Goal: Navigation & Orientation: Find specific page/section

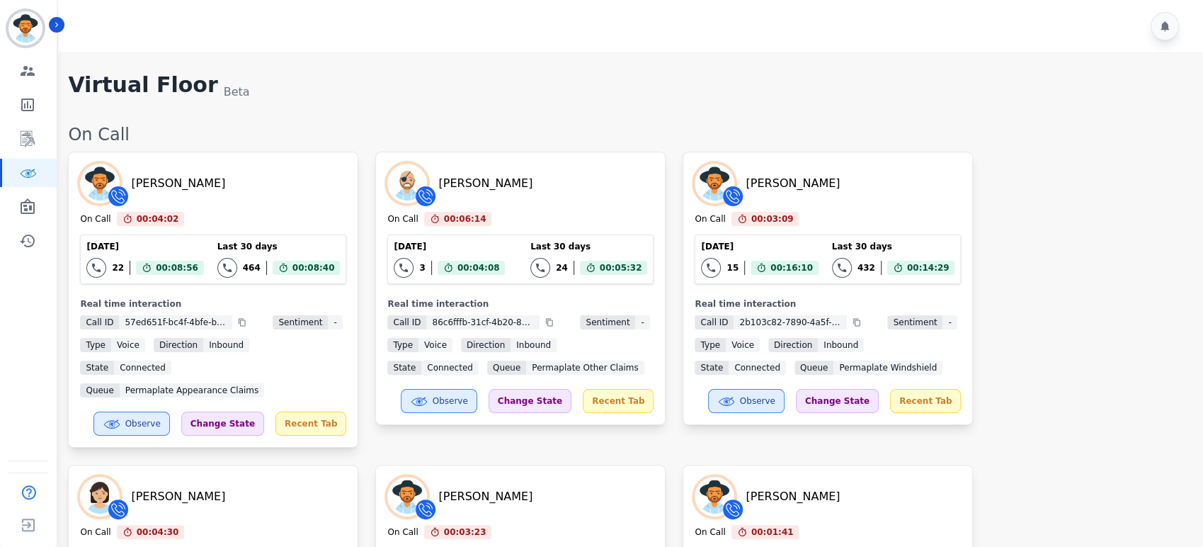
scroll to position [1388, 0]
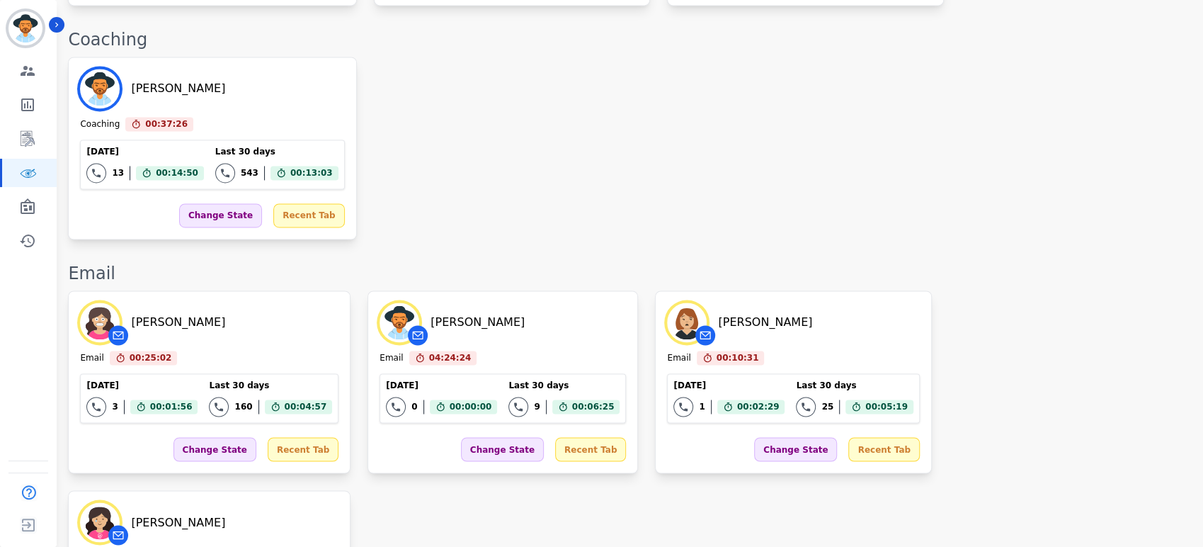
click at [629, 104] on div "[PERSON_NAME] Coaching 00:37:26 Current State: Coaching [DATE] 13 Total interac…" at bounding box center [628, 148] width 1121 height 183
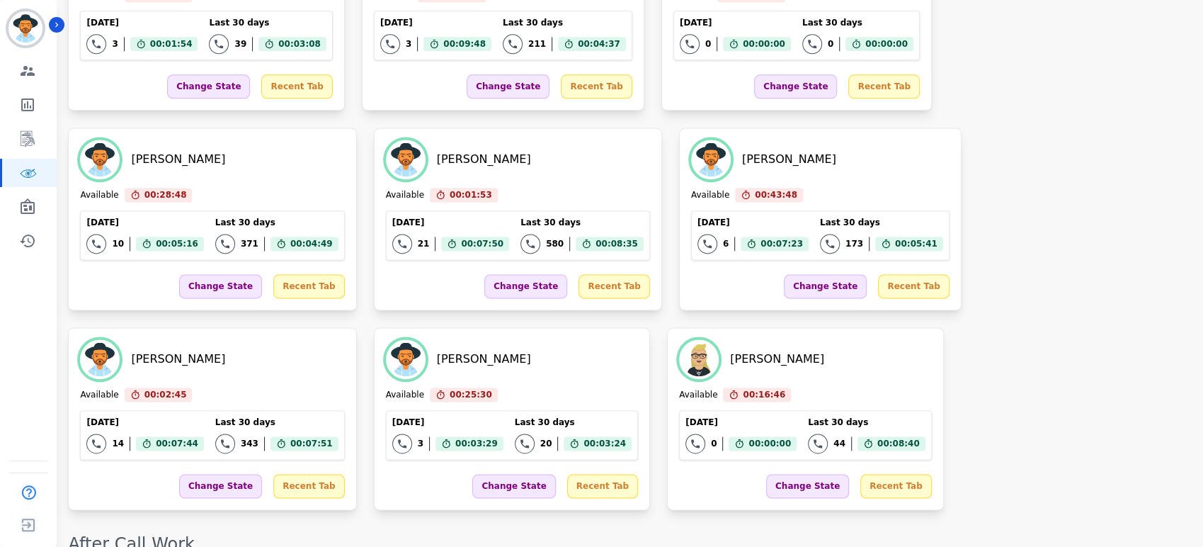
scroll to position [1344, 0]
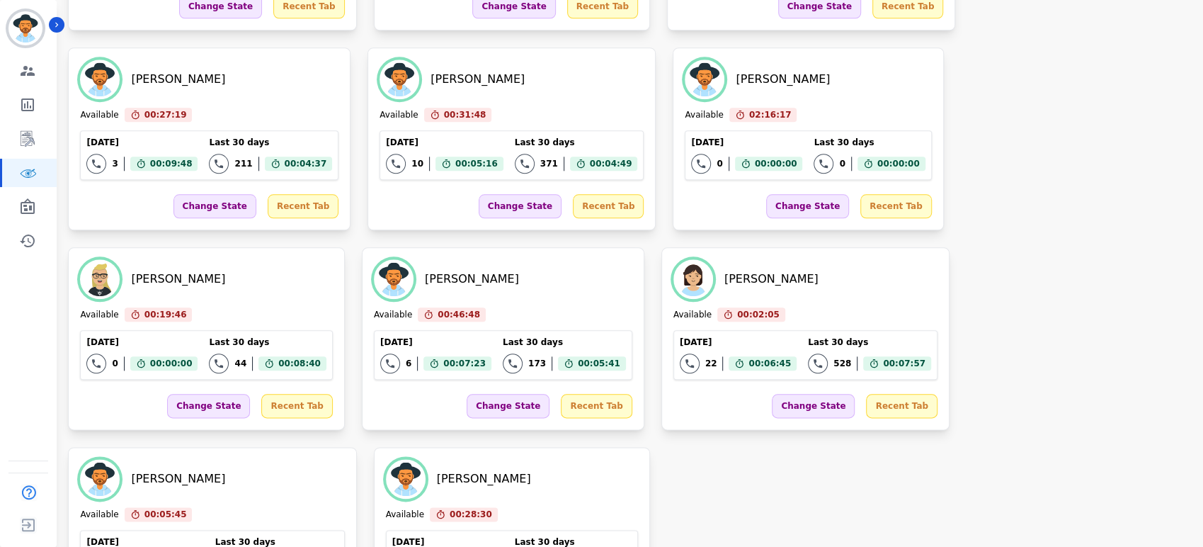
scroll to position [1230, 0]
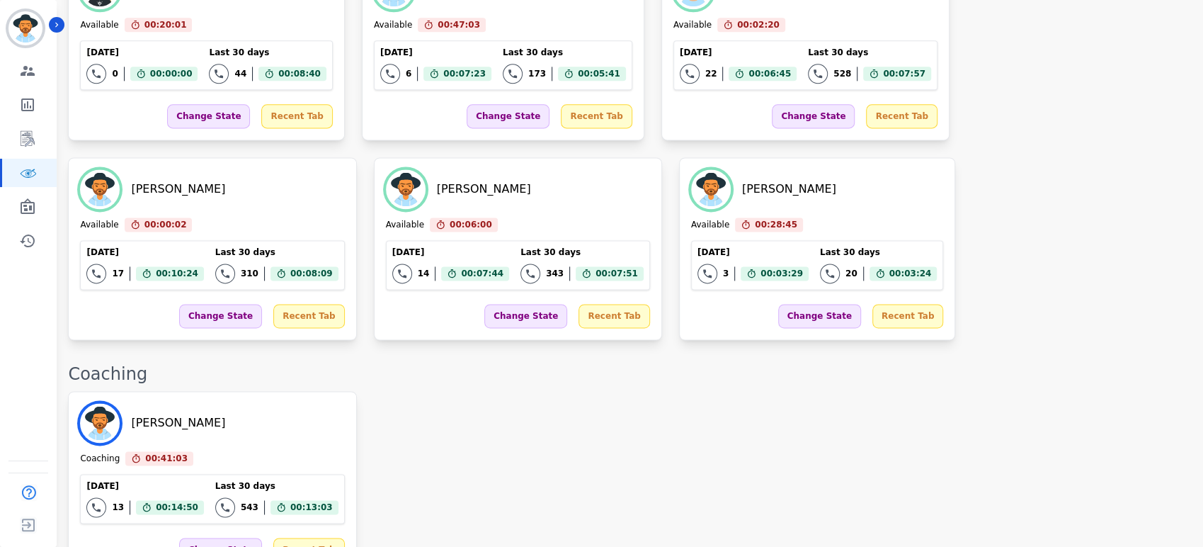
click at [448, 391] on div "Yosiah Simpkins Coaching 00:41:03 Current State: Coaching Today 13 Total intera…" at bounding box center [628, 482] width 1121 height 183
click at [669, 391] on div "Yosiah Simpkins Coaching 00:41:18 Current State: Coaching Today 13 Total intera…" at bounding box center [628, 482] width 1121 height 183
click at [668, 391] on div "Yosiah Simpkins Coaching 00:41:21 Current State: Coaching Today 13 Total intera…" at bounding box center [628, 482] width 1121 height 183
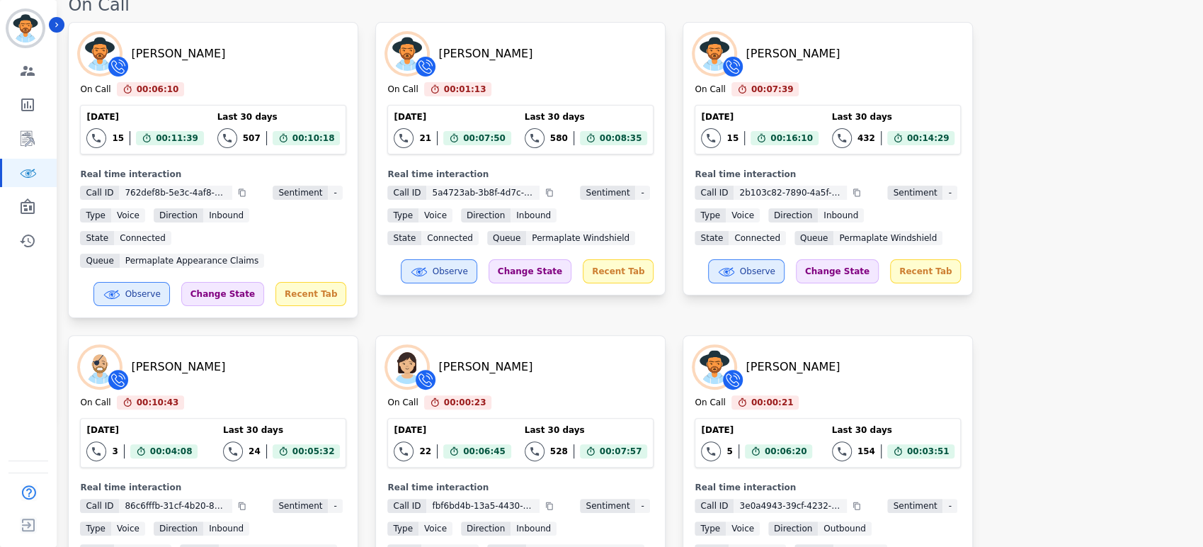
scroll to position [0, 0]
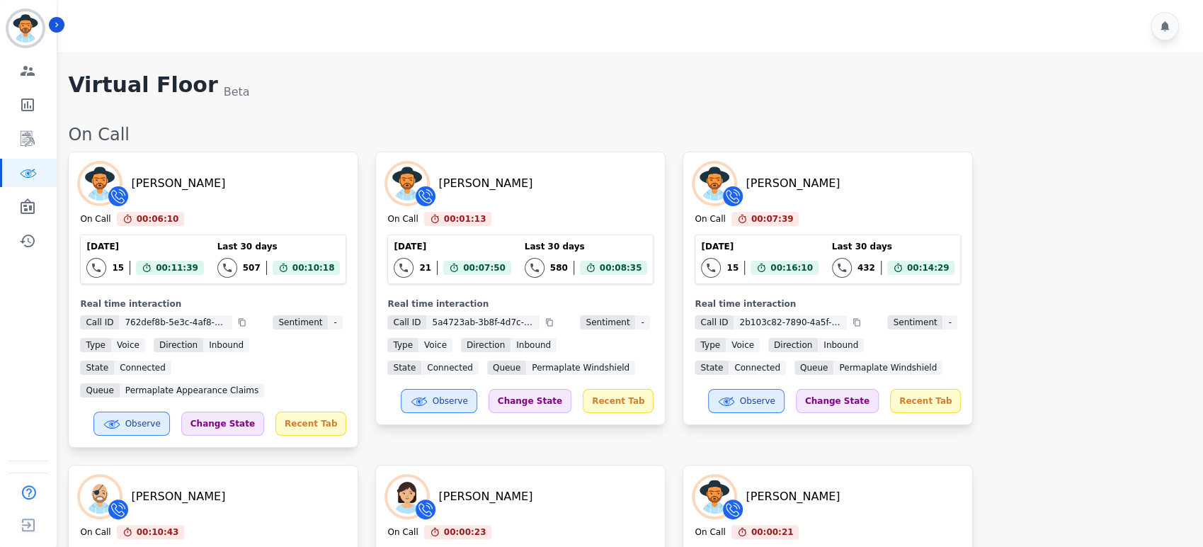
click at [1109, 309] on div "Destiny Rosales On Call 00:06:25 Current State: On Call Today 15 Total interact…" at bounding box center [628, 445] width 1121 height 586
click at [1109, 309] on div "Destiny Rosales On Call 00:06:40 Current State: On Call Today 15 Total interact…" at bounding box center [628, 445] width 1121 height 586
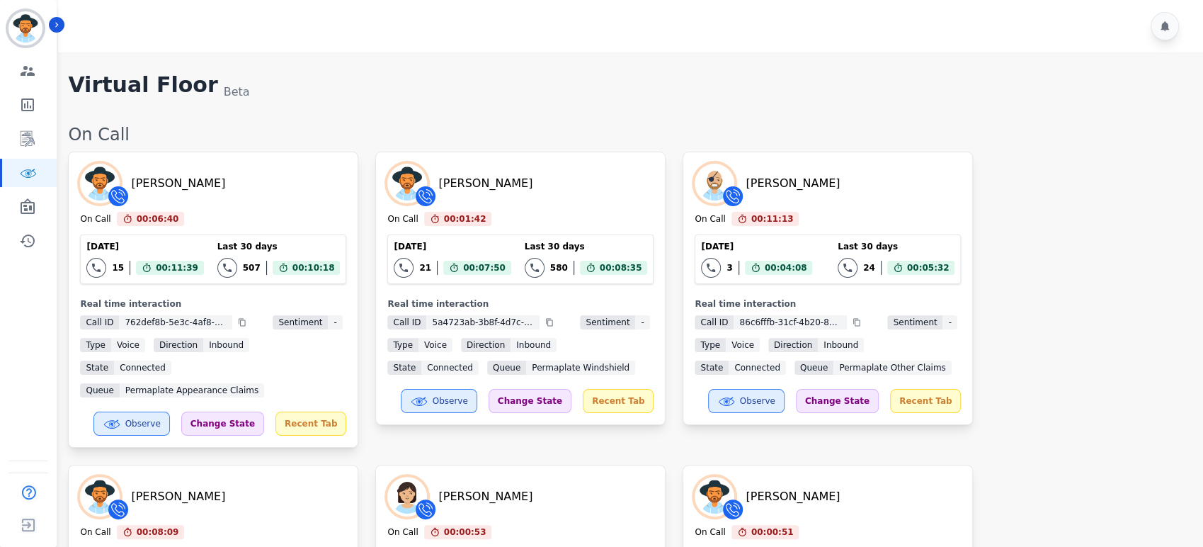
click at [1109, 309] on div "Destiny Rosales On Call 00:06:40 Current State: On Call Today 15 Total interact…" at bounding box center [628, 445] width 1121 height 586
click at [1041, 300] on div "Destiny Rosales On Call 00:06:40 Current State: On Call Today 15 Total interact…" at bounding box center [628, 445] width 1121 height 586
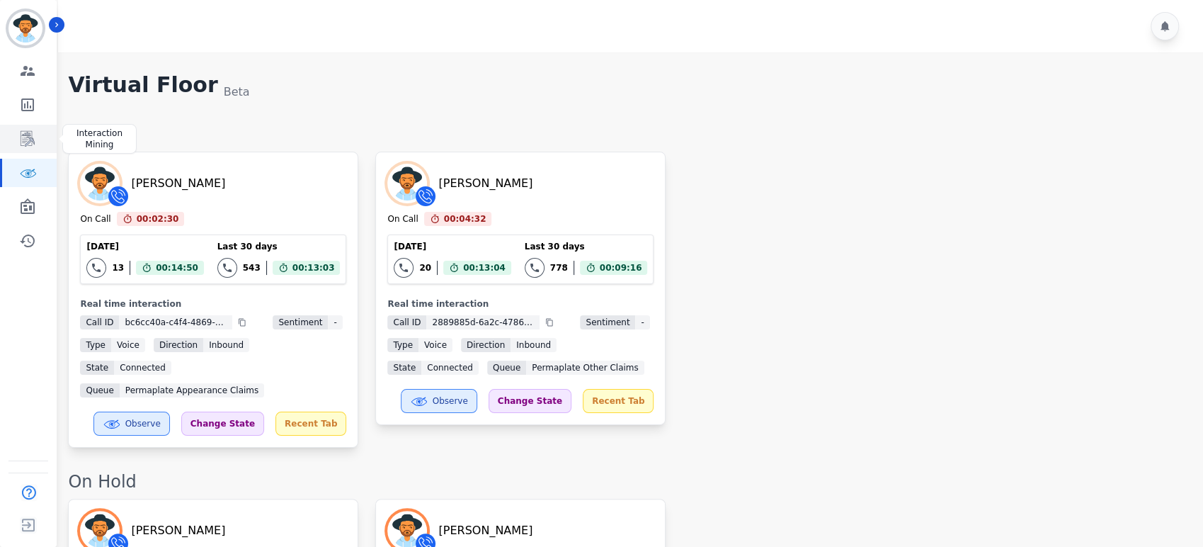
click at [24, 140] on icon "Sidebar" at bounding box center [27, 138] width 17 height 17
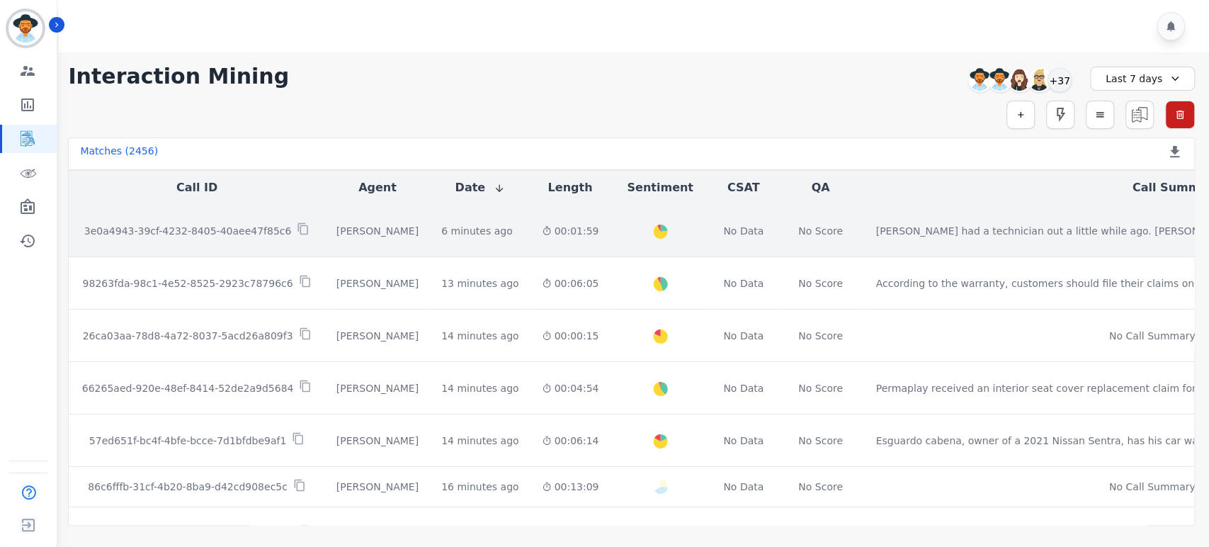
click at [244, 225] on p "3e0a4943-39cf-4232-8405-40aee47f85c6" at bounding box center [187, 231] width 207 height 14
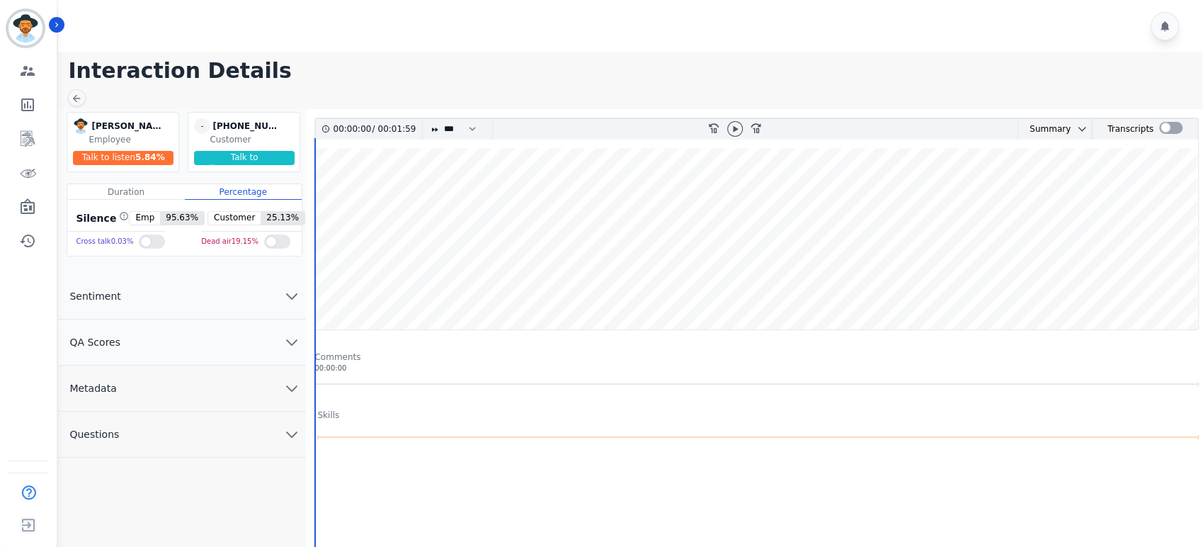
click at [272, 384] on button "Metadata" at bounding box center [182, 388] width 248 height 46
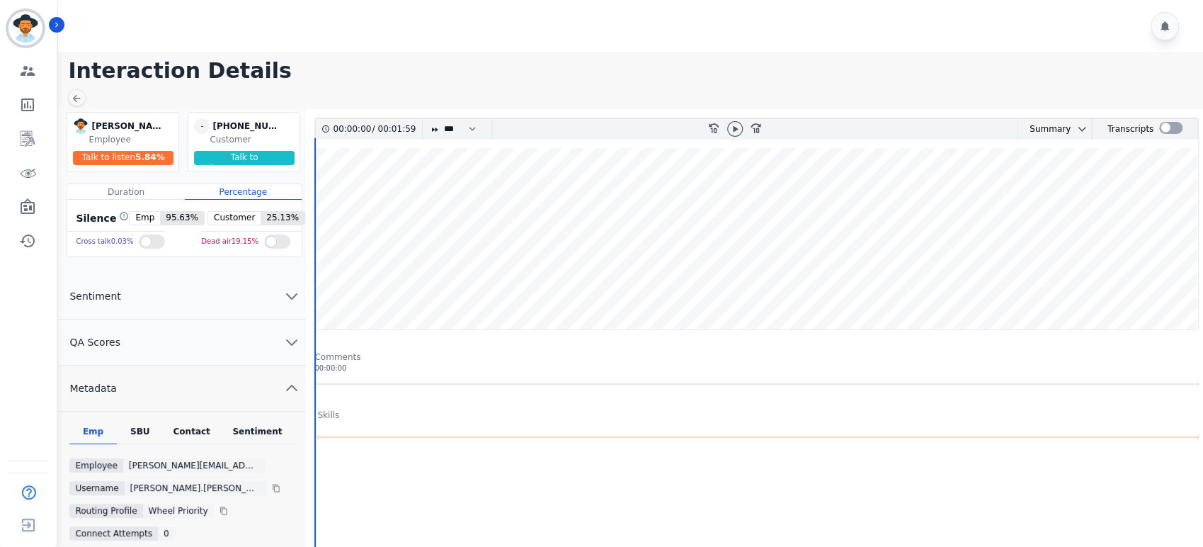
scroll to position [157, 0]
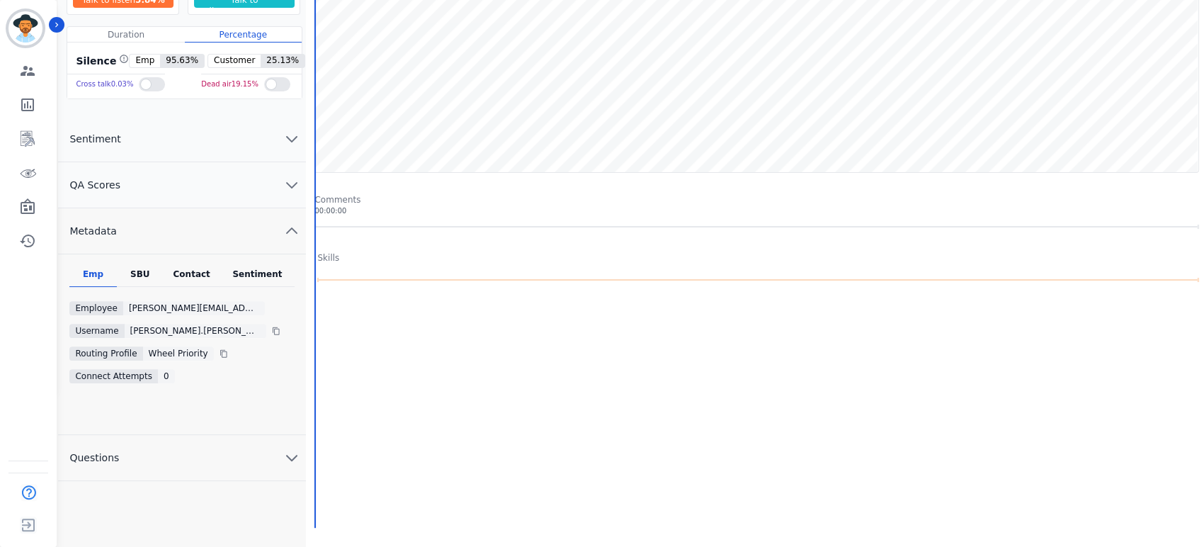
click at [187, 276] on div "Contact" at bounding box center [192, 277] width 57 height 18
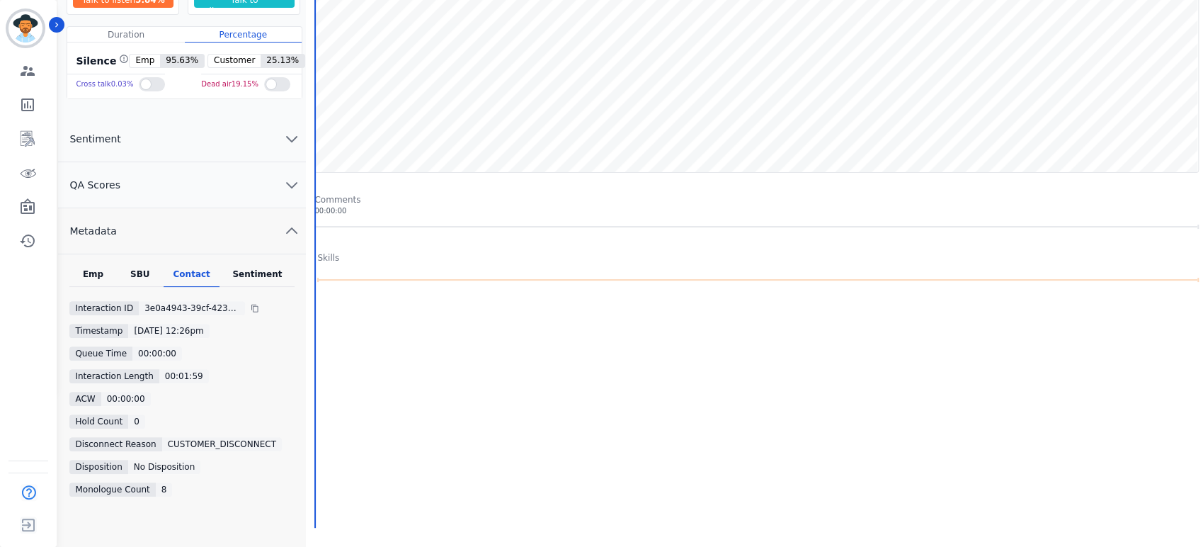
click at [135, 265] on div "Emp SBU Contact Sentiment Interaction ID 3e0a4943-39cf-4232-8405-40aee47f85c6 T…" at bounding box center [182, 401] width 248 height 294
click at [277, 265] on div "Emp SBU Contact Sentiment Interaction ID 3e0a4943-39cf-4232-8405-40aee47f85c6 T…" at bounding box center [182, 401] width 248 height 294
click at [275, 273] on div "Sentiment" at bounding box center [256, 277] width 75 height 18
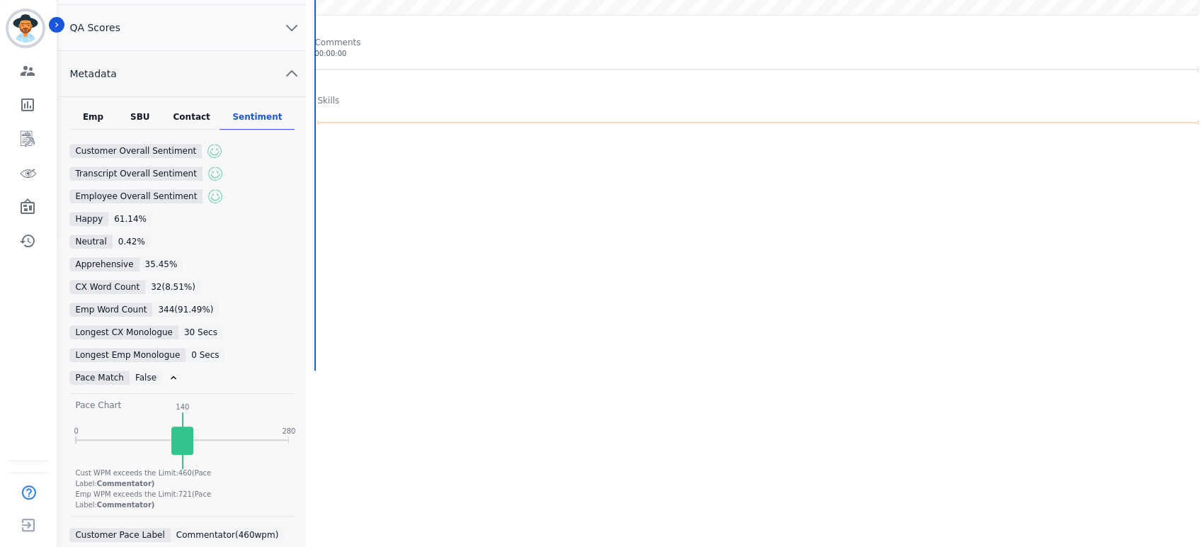
click at [200, 123] on div "Contact" at bounding box center [192, 120] width 57 height 18
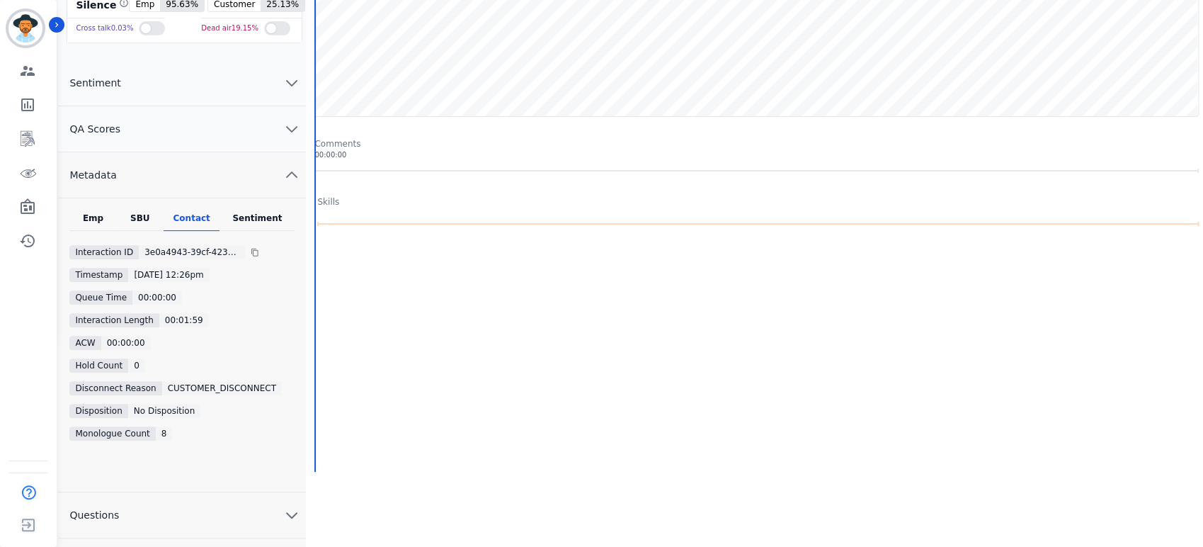
scroll to position [212, 0]
click at [138, 217] on div "SBU" at bounding box center [140, 222] width 47 height 18
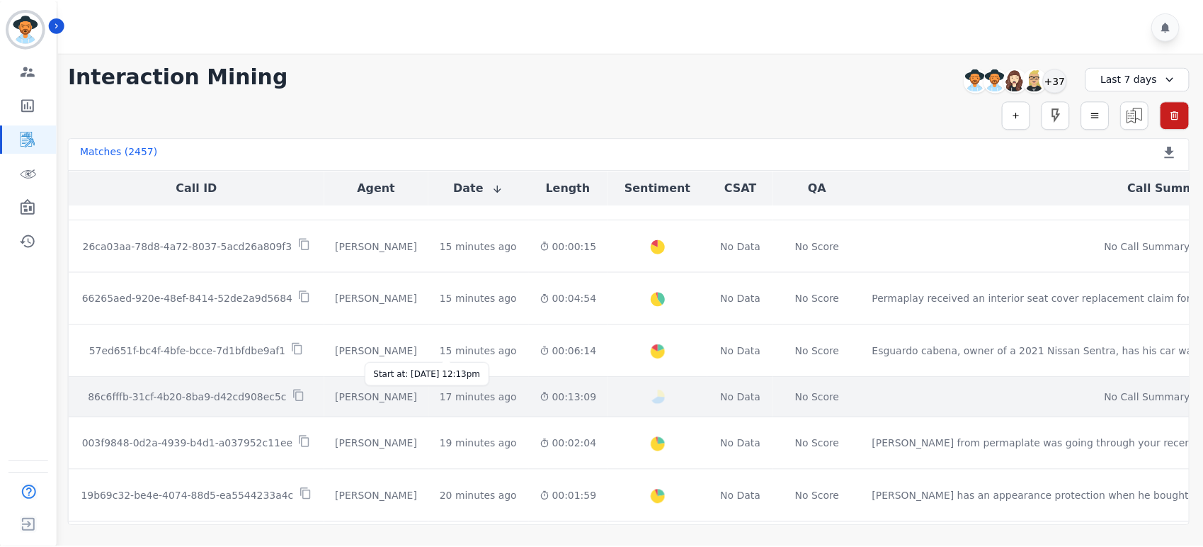
scroll to position [157, 0]
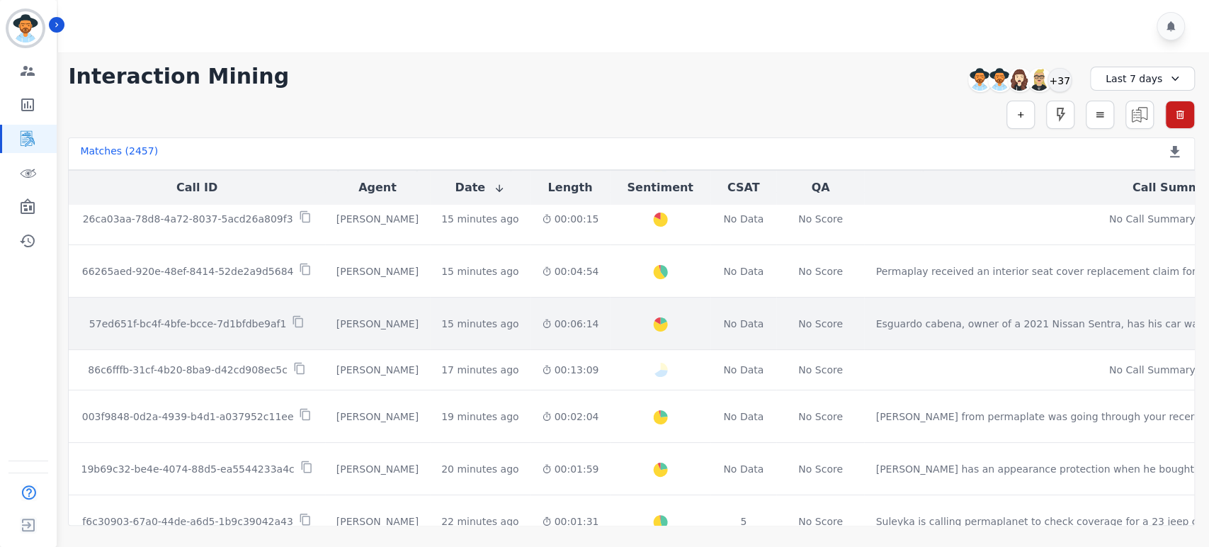
click at [225, 324] on p "57ed651f-bc4f-4bfe-bcce-7d1bfdbe9af1" at bounding box center [188, 323] width 198 height 14
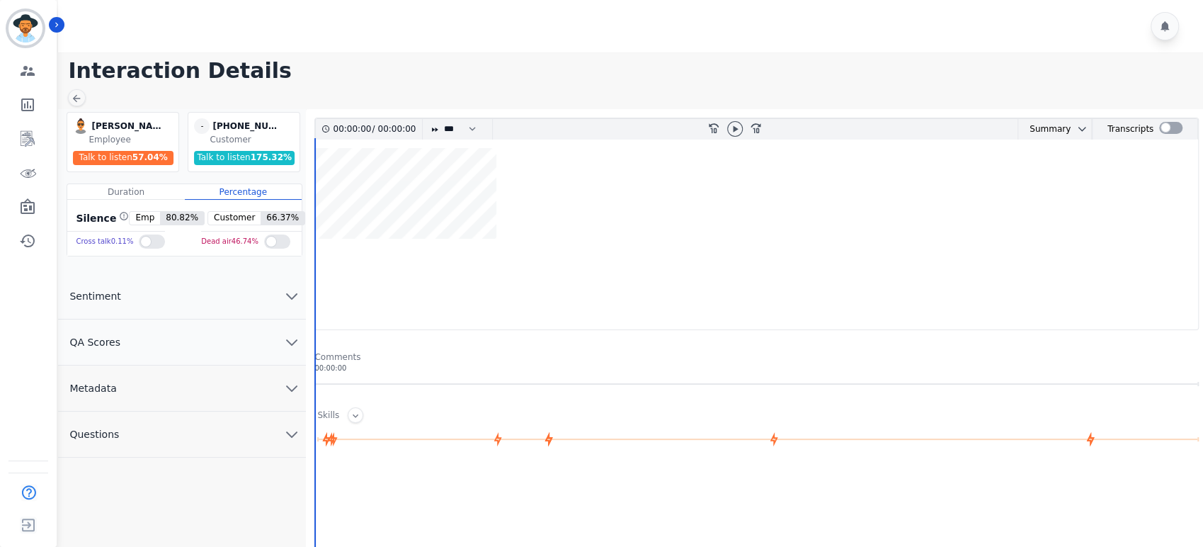
click at [246, 374] on button "Metadata" at bounding box center [182, 388] width 248 height 46
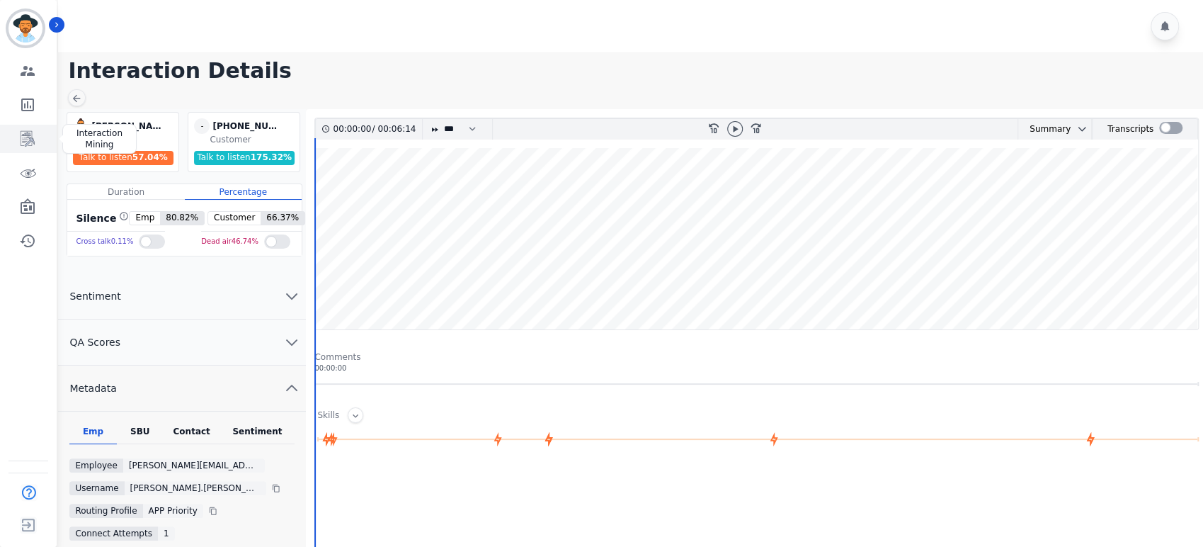
click at [22, 139] on icon "Sidebar" at bounding box center [28, 139] width 14 height 16
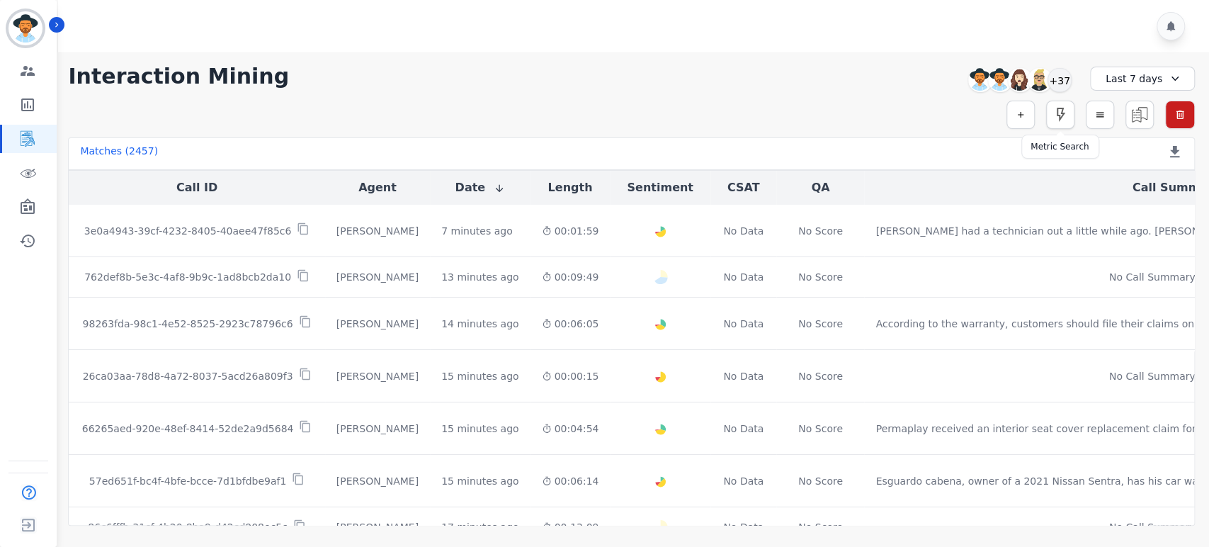
click at [1066, 118] on icon "button" at bounding box center [1059, 114] width 17 height 17
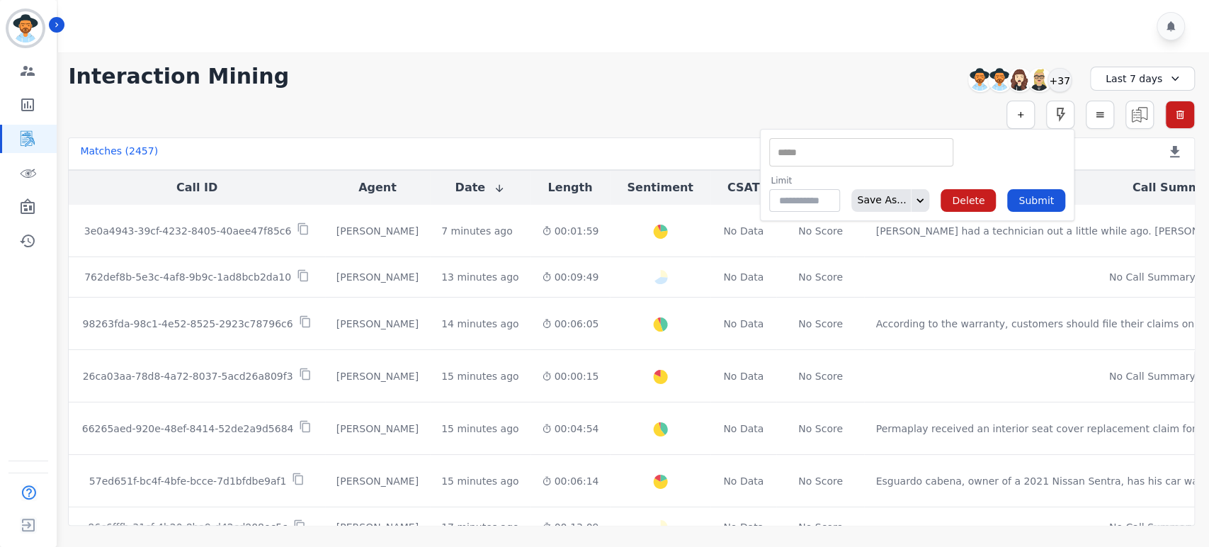
click at [892, 165] on div "** Acknowledge Objection Active Listening Agent Confidence Agent Introduction A…" at bounding box center [861, 152] width 184 height 28
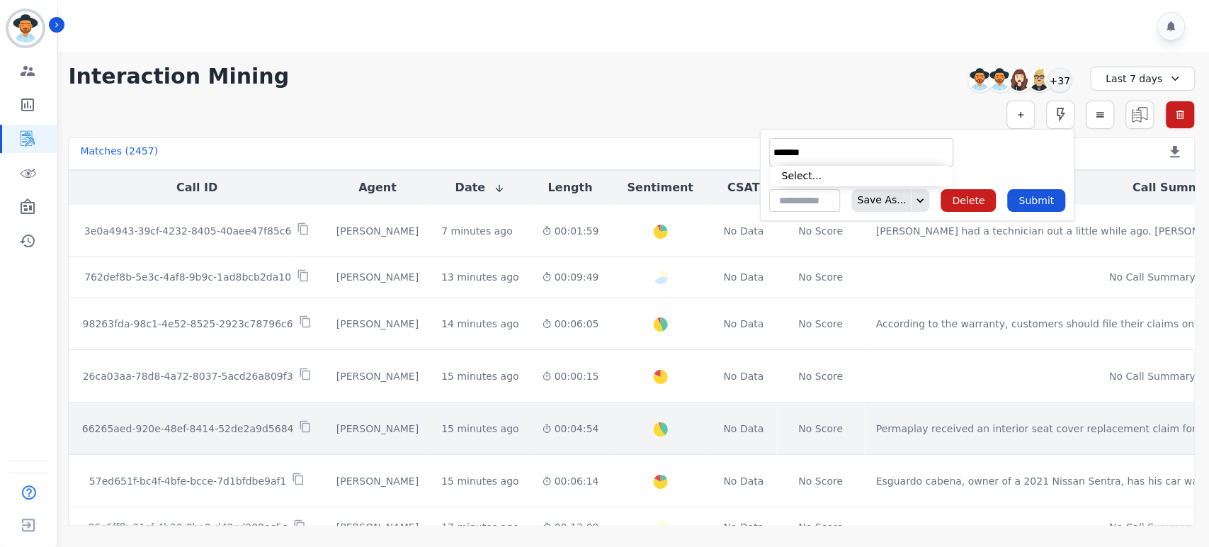
type input "*******"
click at [190, 428] on p "66265aed-920e-48ef-8414-52de2a9d5684" at bounding box center [188, 428] width 212 height 14
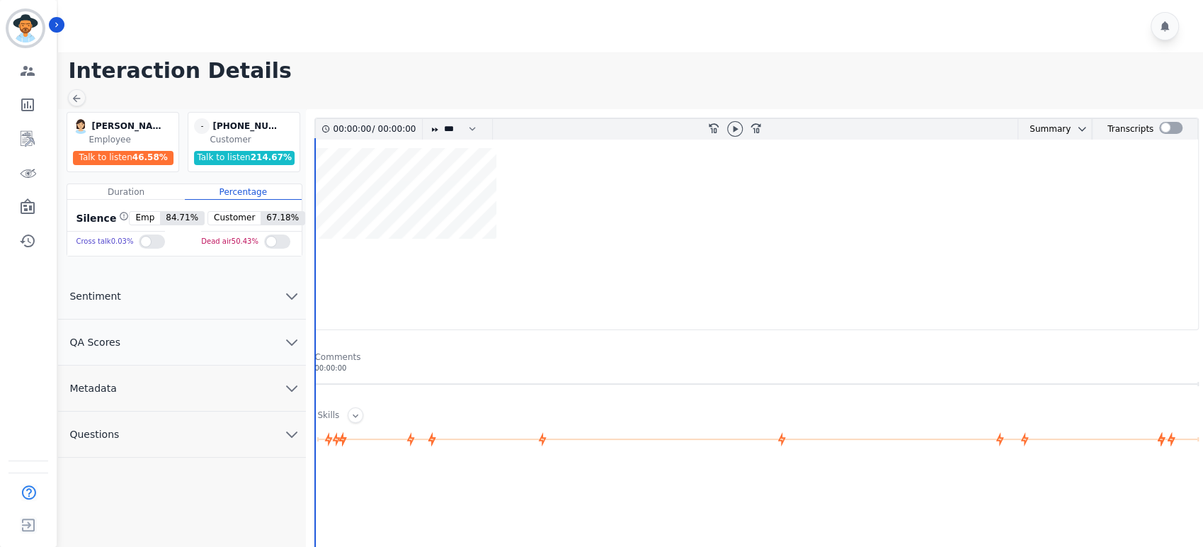
click at [211, 392] on button "Metadata" at bounding box center [182, 388] width 248 height 46
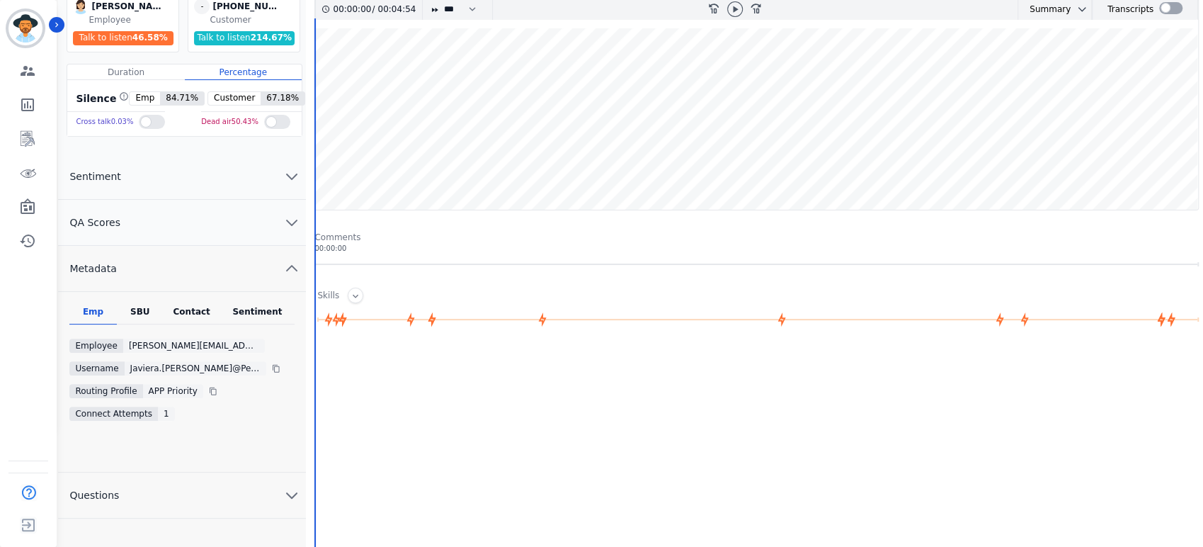
scroll to position [57, 0]
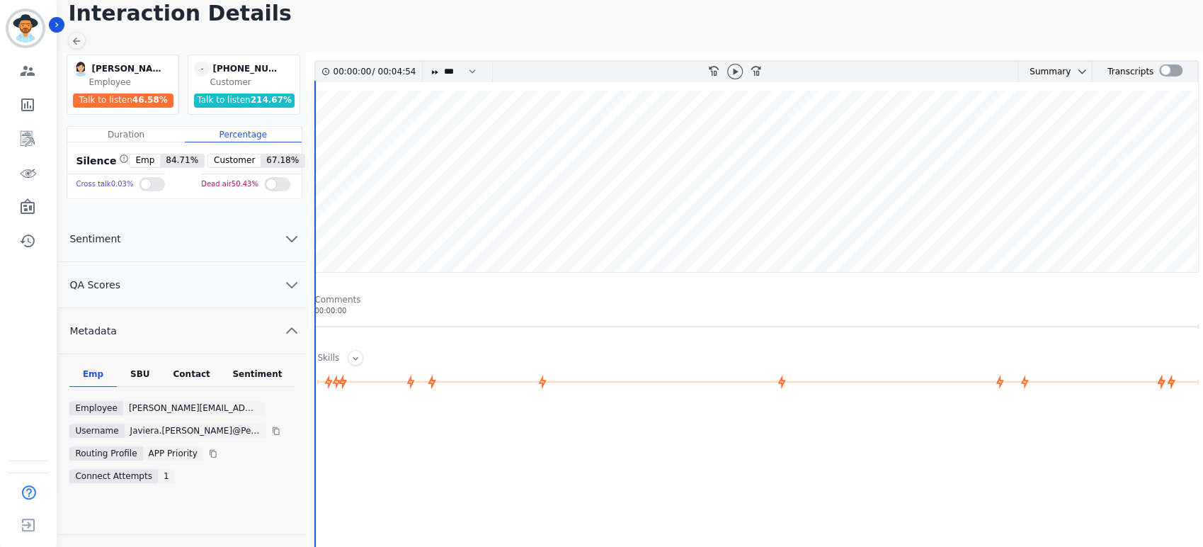
click at [145, 374] on div "SBU" at bounding box center [140, 377] width 47 height 18
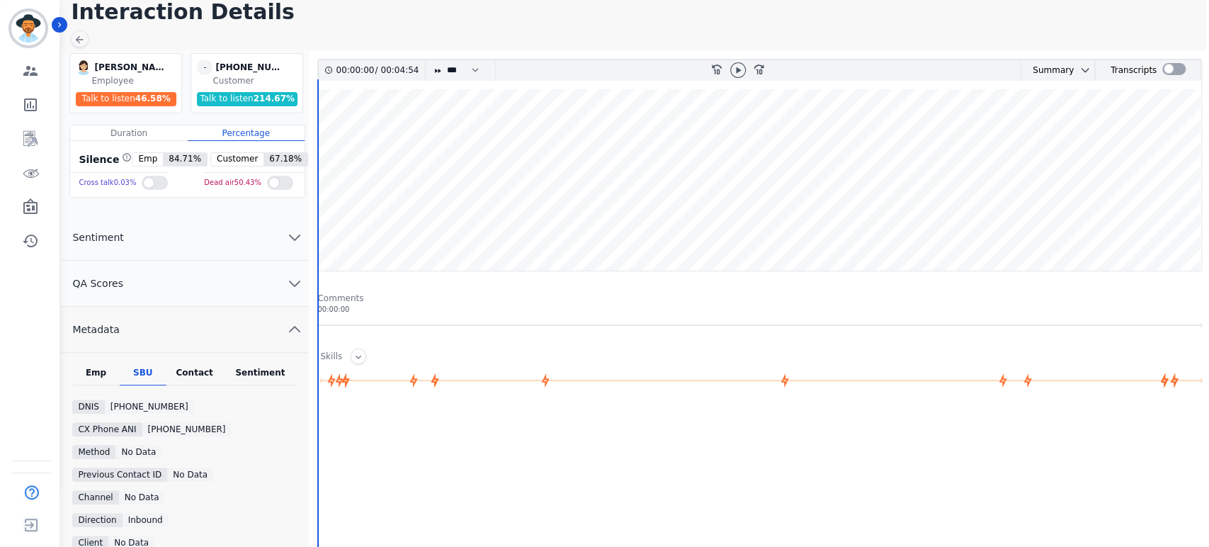
scroll to position [0, 0]
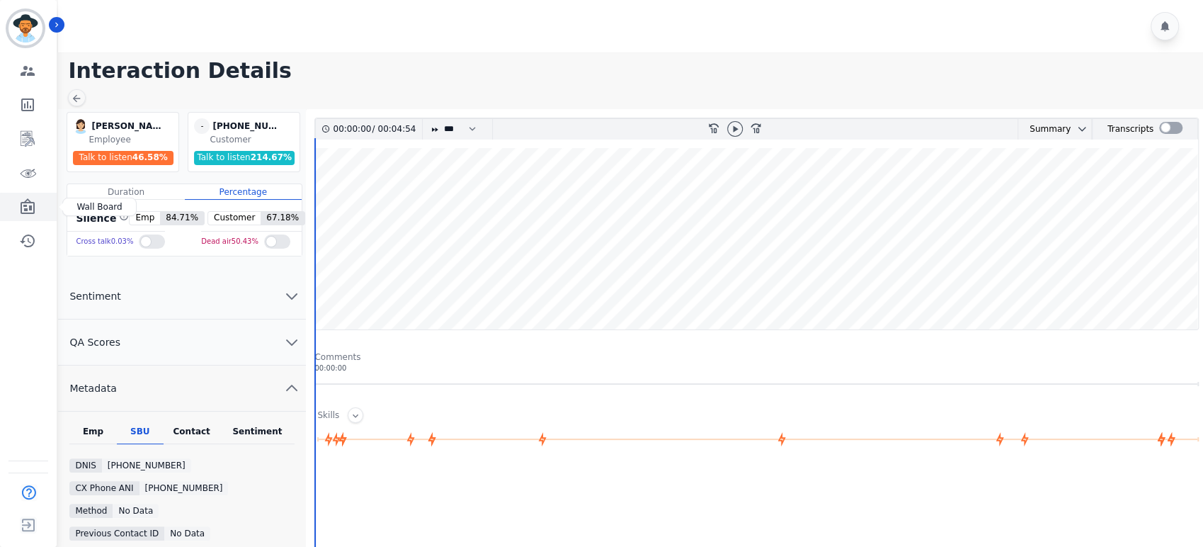
click at [40, 205] on link "Sidebar" at bounding box center [29, 207] width 55 height 28
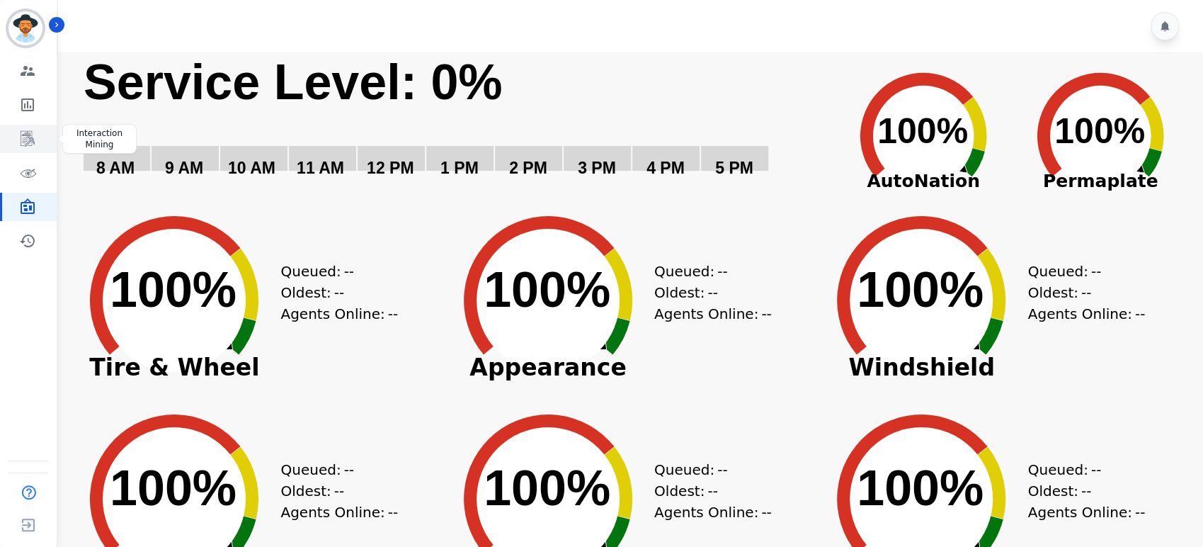
click at [28, 137] on icon "Sidebar" at bounding box center [28, 138] width 11 height 13
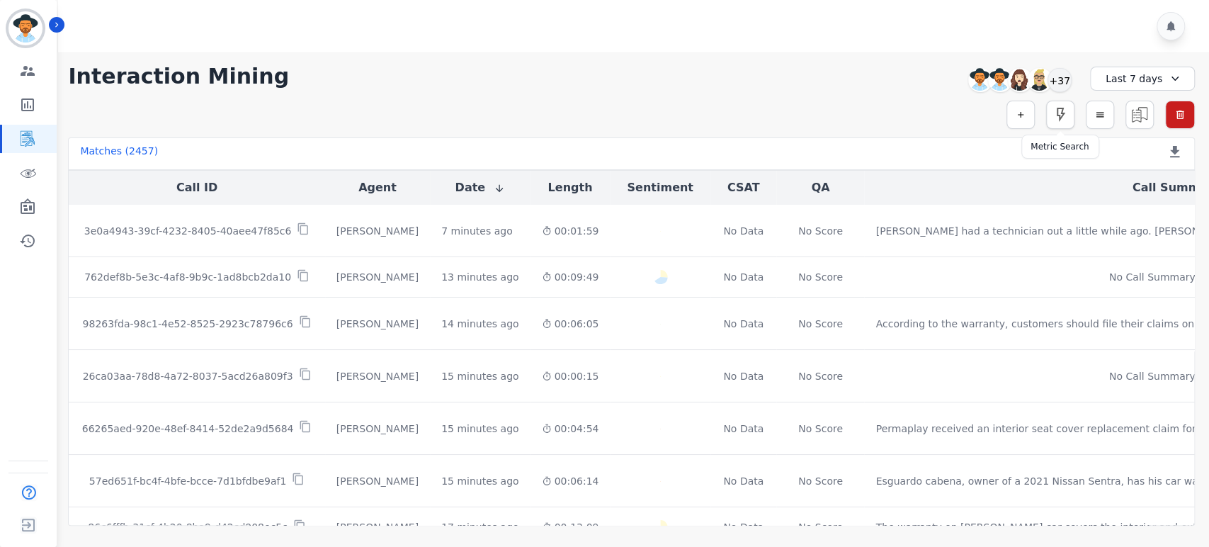
click at [1065, 113] on icon "button" at bounding box center [1059, 114] width 17 height 17
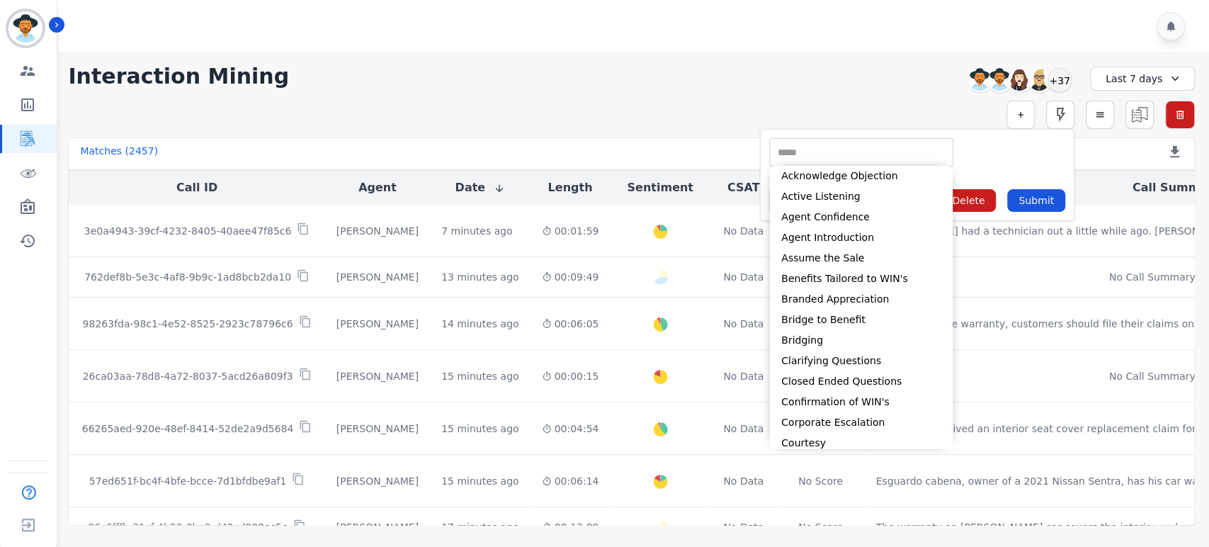
click at [826, 154] on input "selected options" at bounding box center [860, 152] width 177 height 15
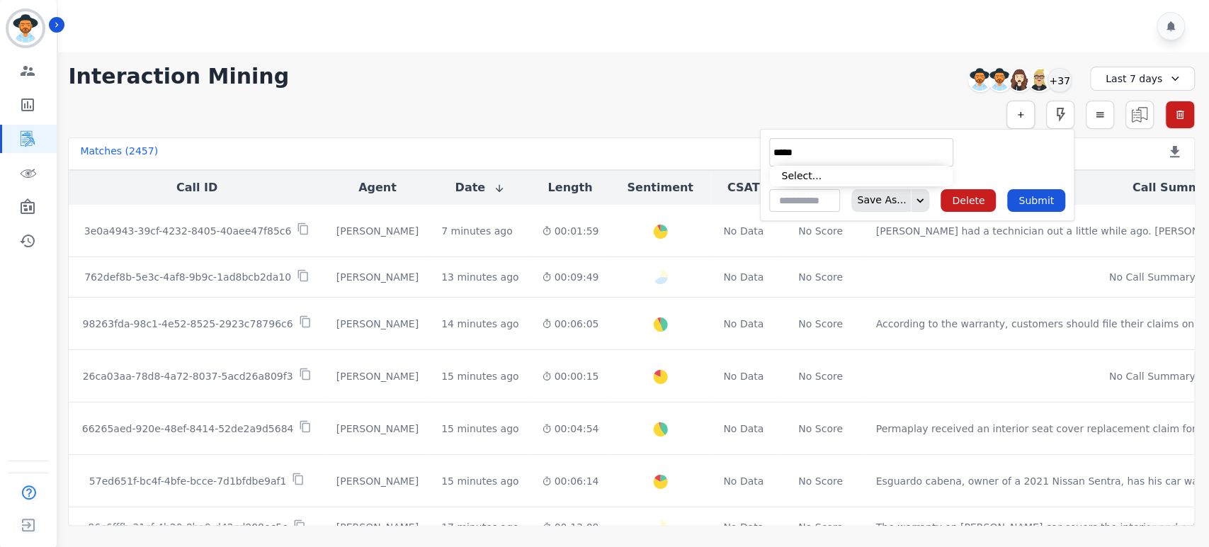
type input "*****"
click at [1022, 119] on icon "button" at bounding box center [1020, 115] width 10 height 10
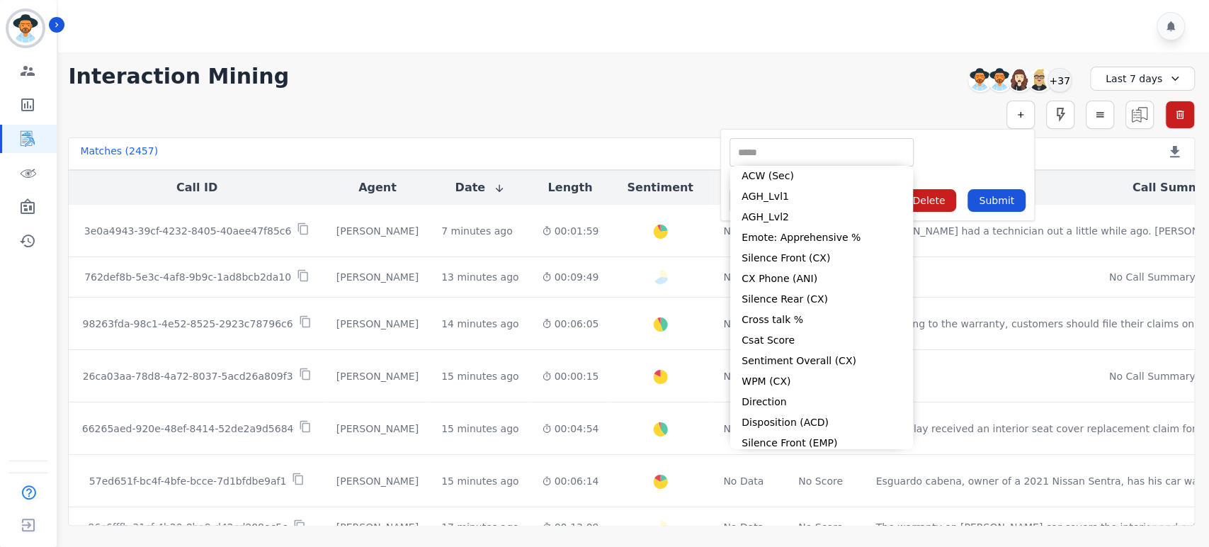
click at [835, 146] on input "selected options" at bounding box center [821, 152] width 177 height 15
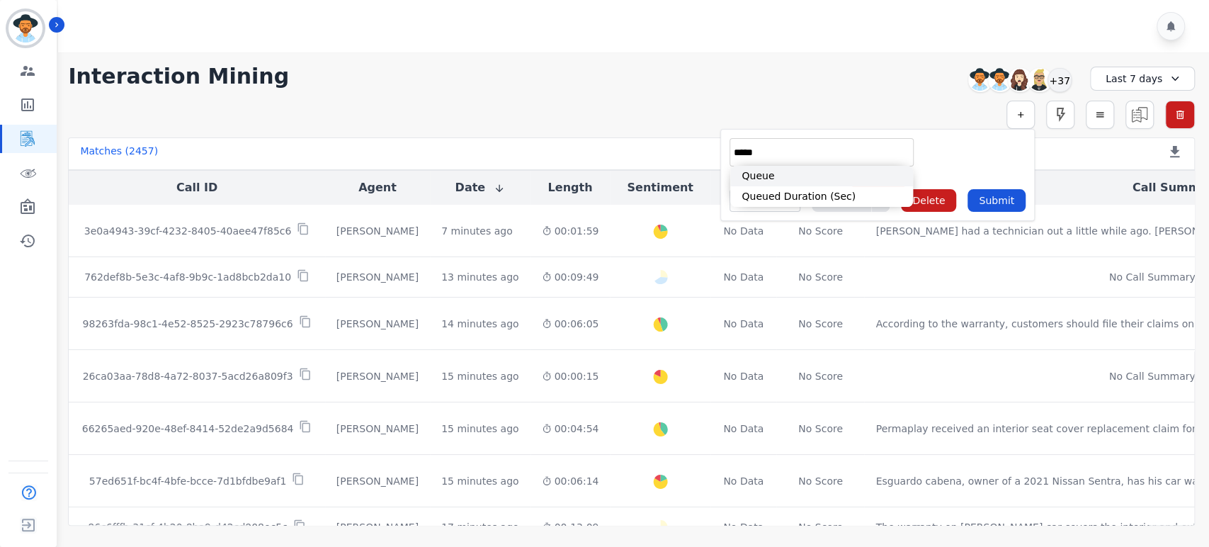
type input "*****"
click at [805, 178] on li "Queue" at bounding box center [821, 176] width 183 height 21
type input "**********"
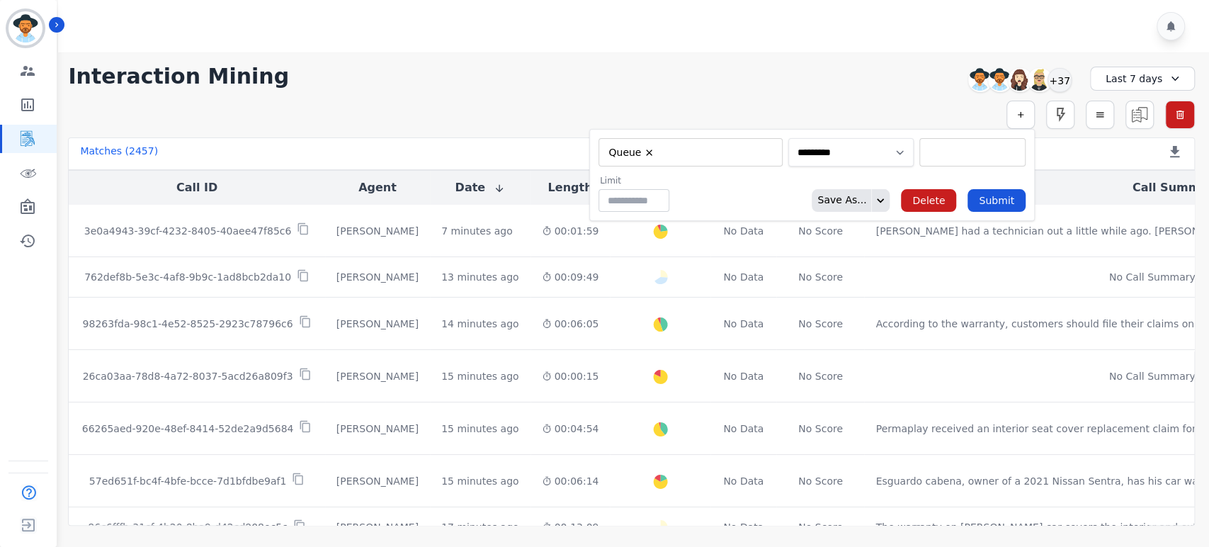
click at [883, 159] on select "**********" at bounding box center [850, 152] width 125 height 28
click at [923, 158] on input "selected options" at bounding box center [972, 152] width 99 height 15
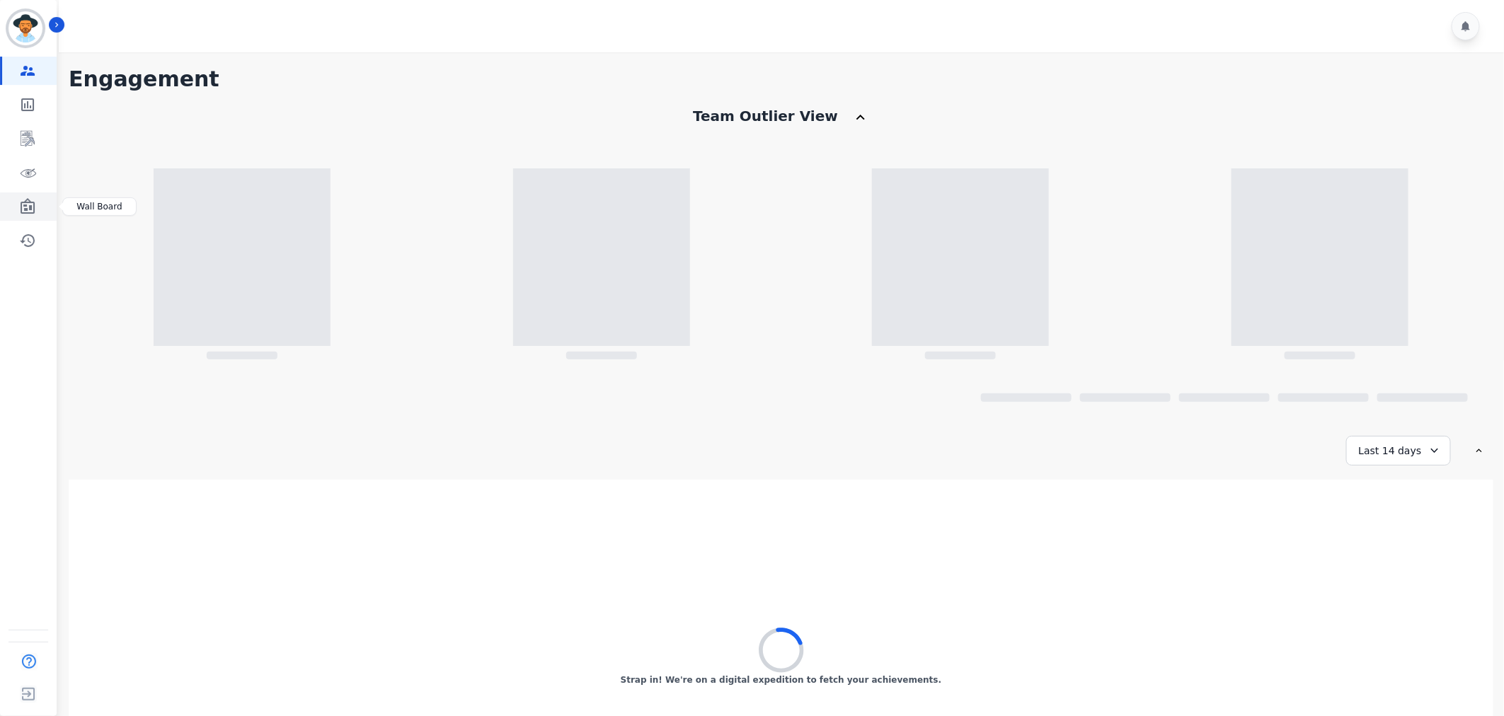
click at [25, 202] on icon "Sidebar" at bounding box center [28, 206] width 14 height 16
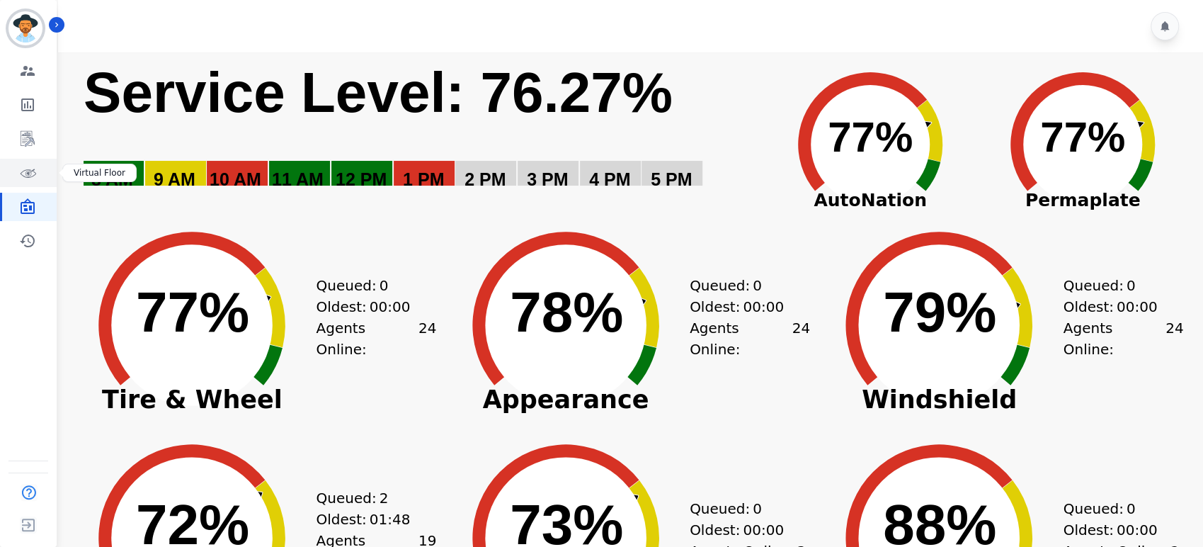
click at [23, 166] on icon "Sidebar" at bounding box center [27, 172] width 17 height 17
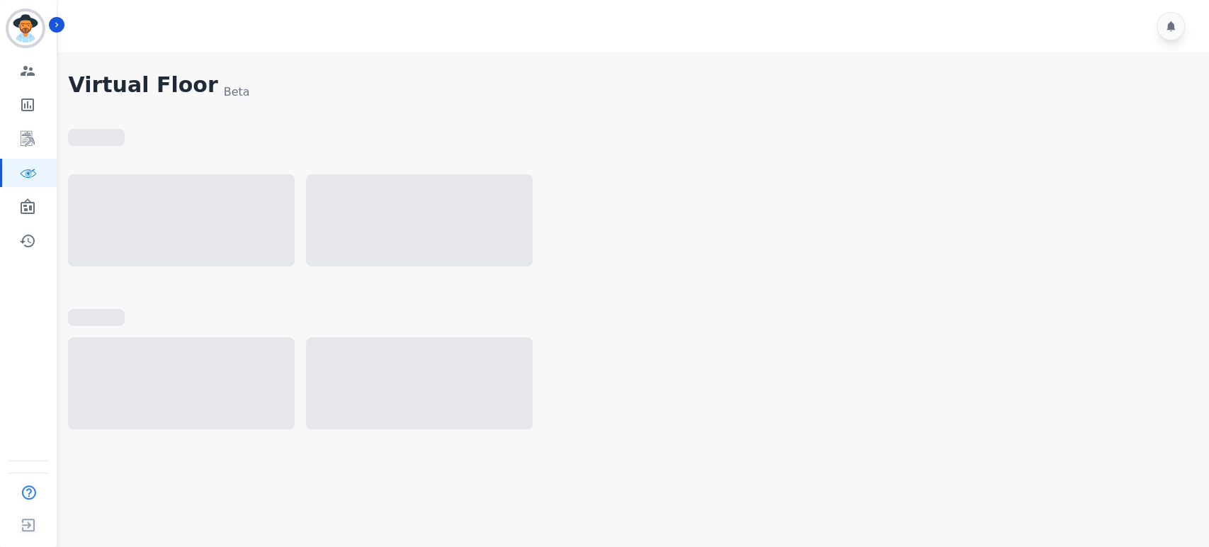
click at [906, 224] on div at bounding box center [631, 227] width 1126 height 106
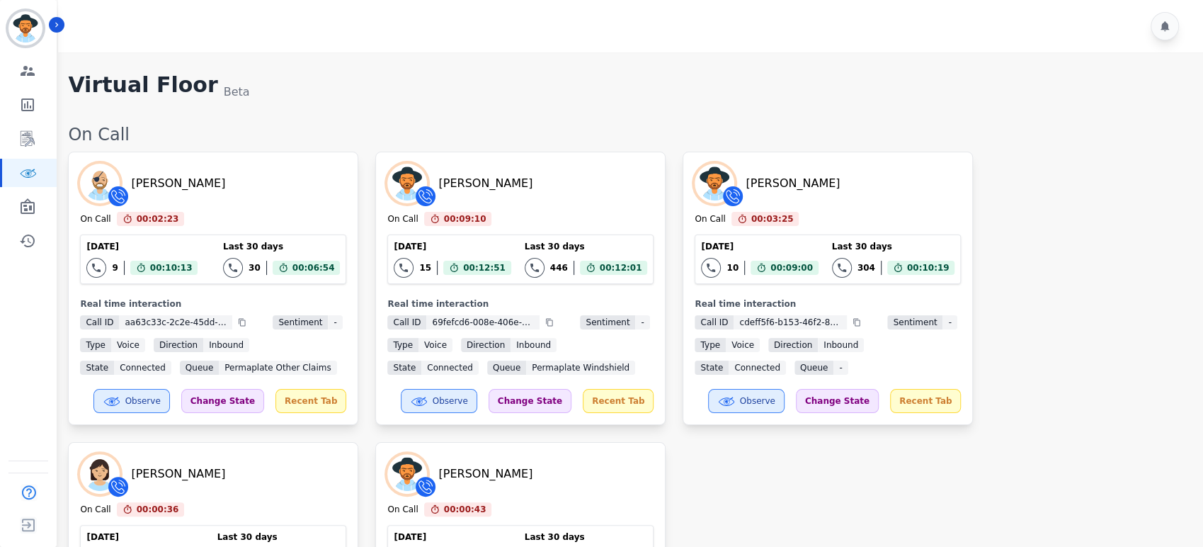
click at [998, 224] on div "[PERSON_NAME] On Call 00:02:23 Current State: On Call [DATE] 9 Total interactio…" at bounding box center [628, 445] width 1121 height 586
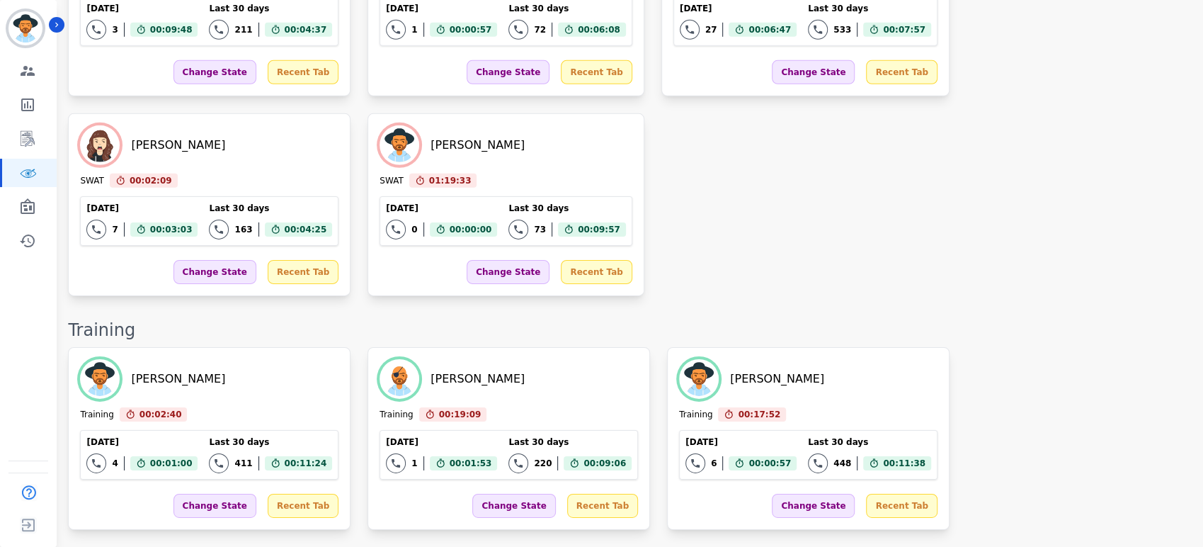
scroll to position [2937, 0]
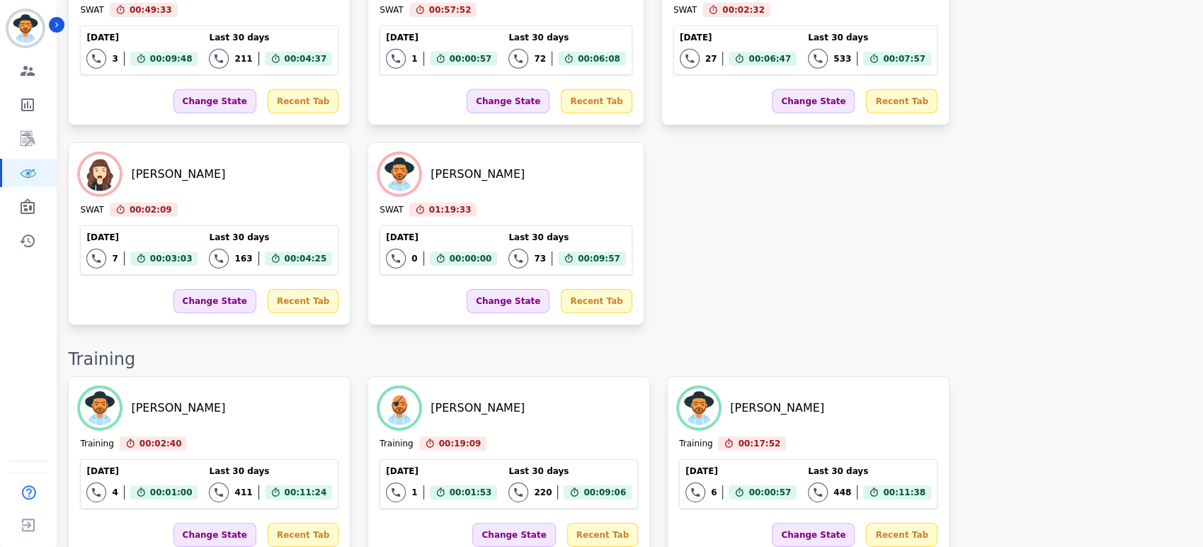
click at [758, 232] on div "[PERSON_NAME] SWAT 00:49:33 Current State: SWAT [DATE] 3 Total interactions cou…" at bounding box center [628, 134] width 1121 height 382
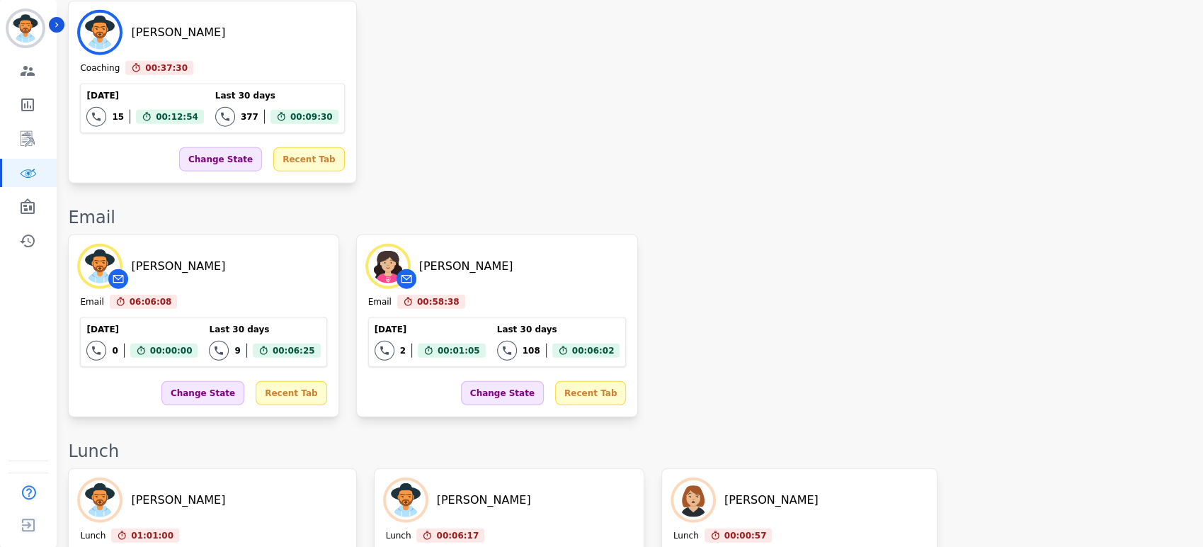
scroll to position [2445, 0]
